Goal: Task Accomplishment & Management: Manage account settings

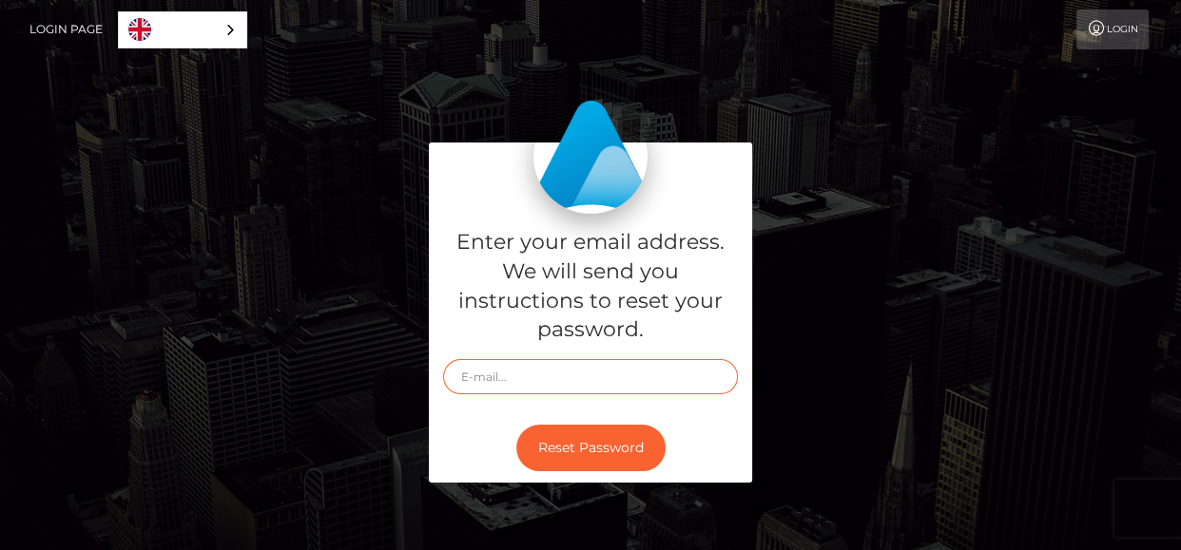
click at [640, 386] on input "text" at bounding box center [590, 376] width 295 height 35
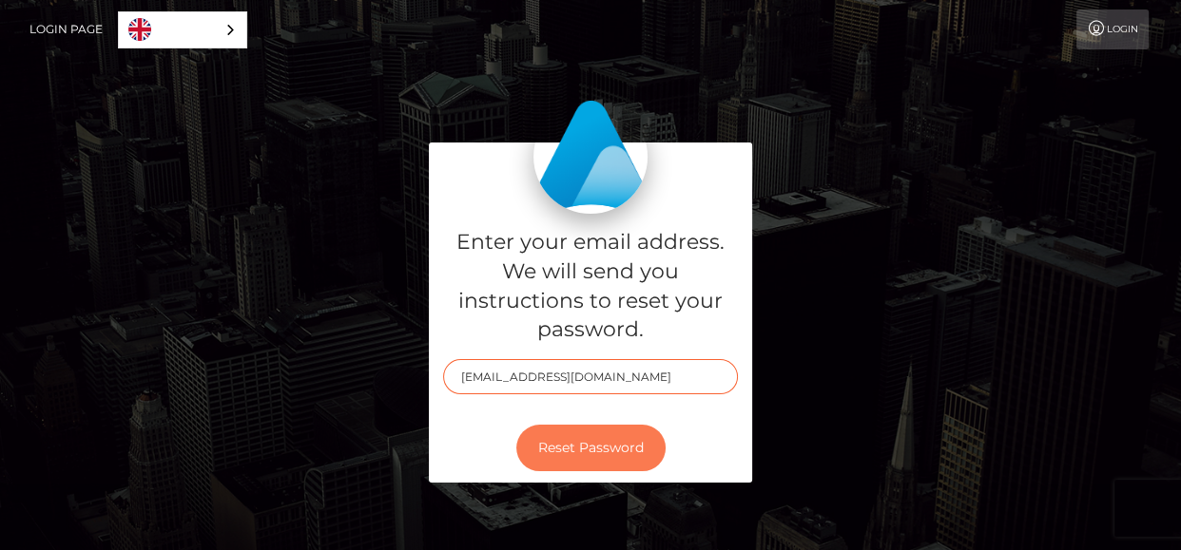
type input "womenoffire64@gmail.com"
click at [587, 441] on button "Reset Password" at bounding box center [590, 448] width 149 height 47
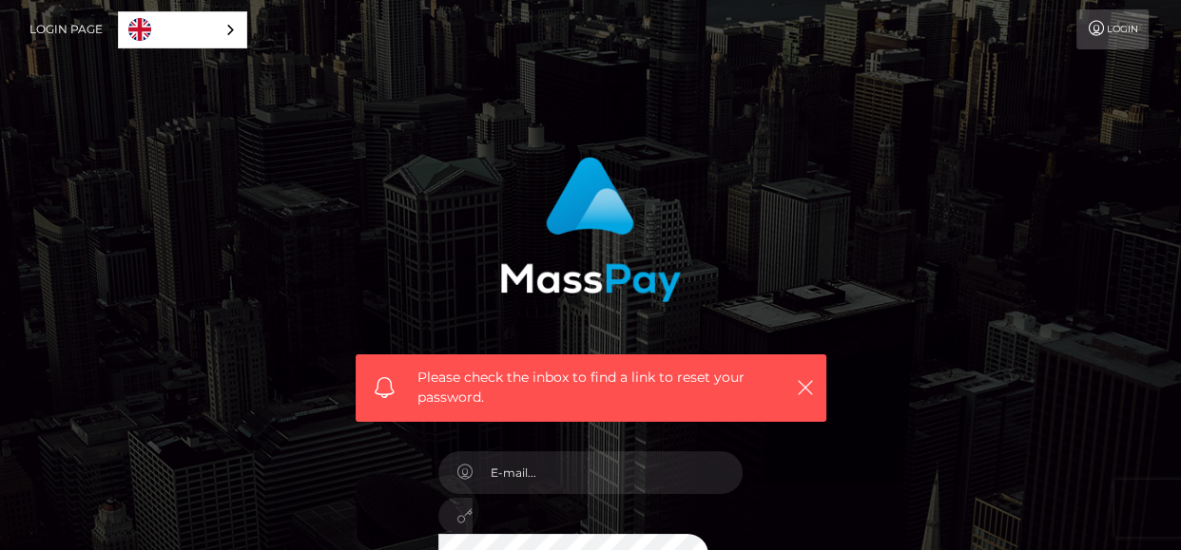
click at [956, 427] on div "Please check the inbox to find a link to reset your password. In order to prote…" at bounding box center [590, 426] width 1084 height 567
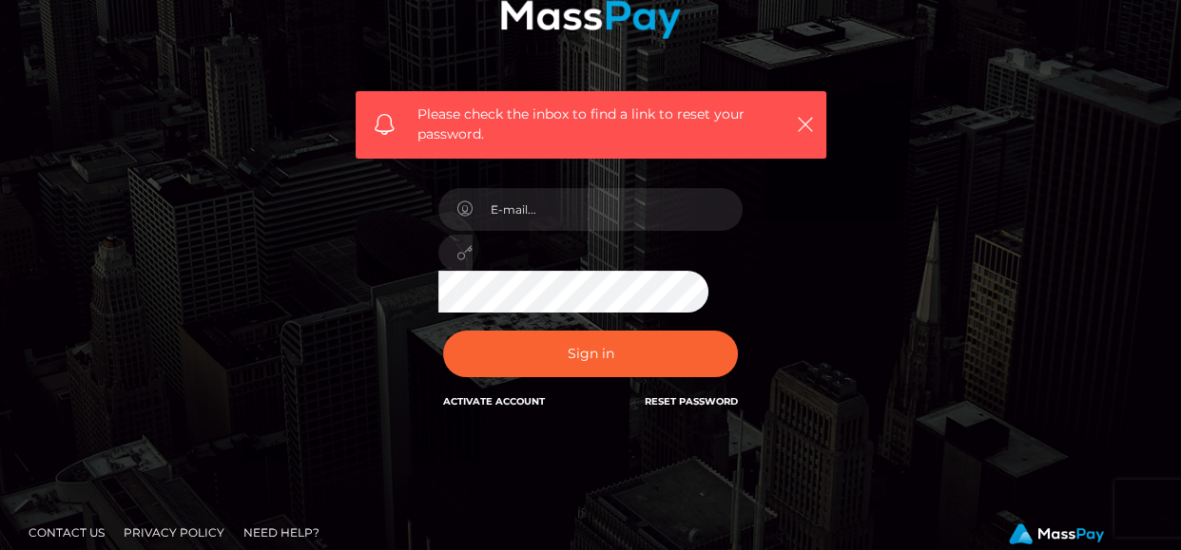
scroll to position [266, 0]
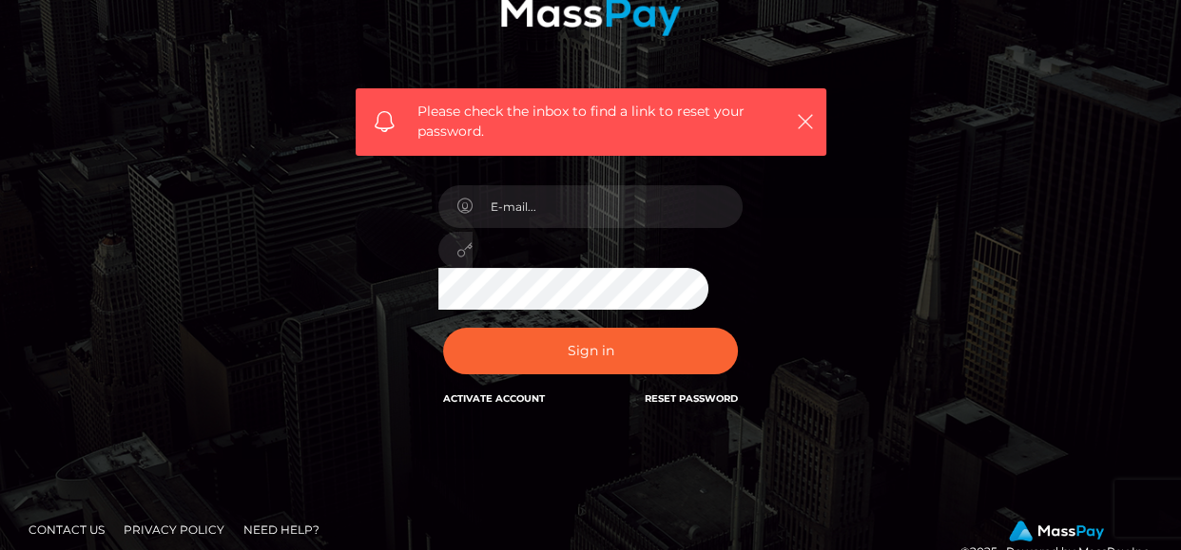
click at [507, 399] on link "Activate Account" at bounding box center [494, 399] width 102 height 12
